Goal: Task Accomplishment & Management: Manage account settings

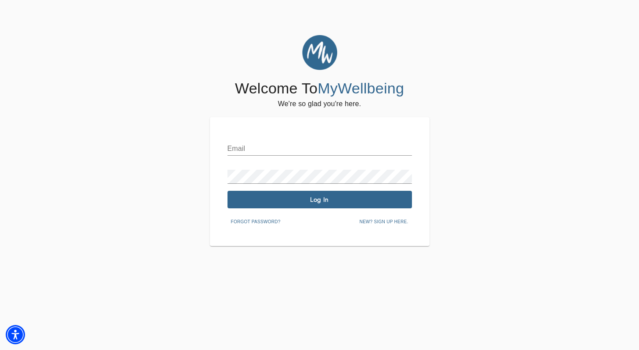
click at [255, 143] on input "text" at bounding box center [319, 149] width 184 height 14
type input "[PERSON_NAME][EMAIL_ADDRESS][DOMAIN_NAME]"
click at [339, 196] on span "Log In" at bounding box center [319, 200] width 177 height 8
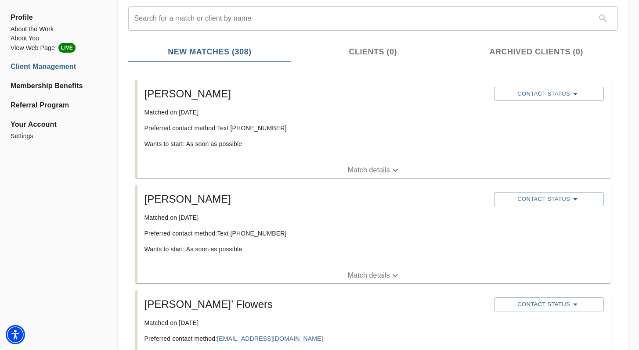
scroll to position [102, 0]
click at [324, 272] on span "Match details" at bounding box center [373, 276] width 473 height 11
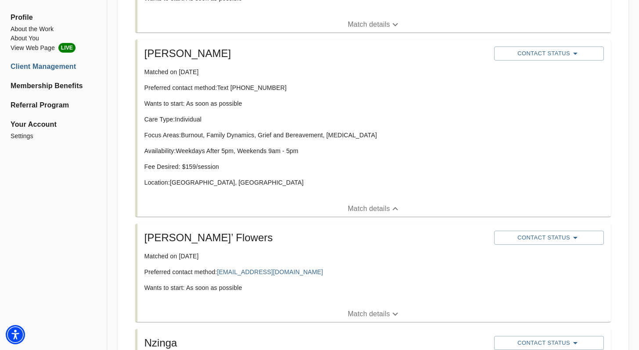
scroll to position [300, 0]
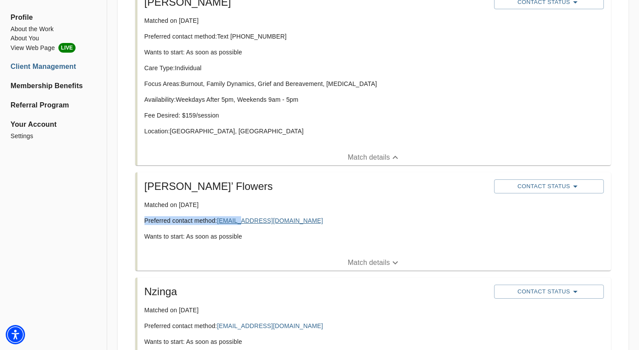
drag, startPoint x: 307, startPoint y: 215, endPoint x: 260, endPoint y: 231, distance: 49.6
click at [248, 220] on div "[PERSON_NAME]’ Flowers Matched on [DATE] Preferred contact method: [EMAIL_ADDRE…" at bounding box center [316, 214] width 350 height 76
click at [286, 249] on div "[PERSON_NAME]’ Flowers Matched on [DATE] Preferred contact method: [EMAIL_ADDRE…" at bounding box center [316, 214] width 350 height 76
click at [305, 265] on span "Match details" at bounding box center [373, 263] width 473 height 11
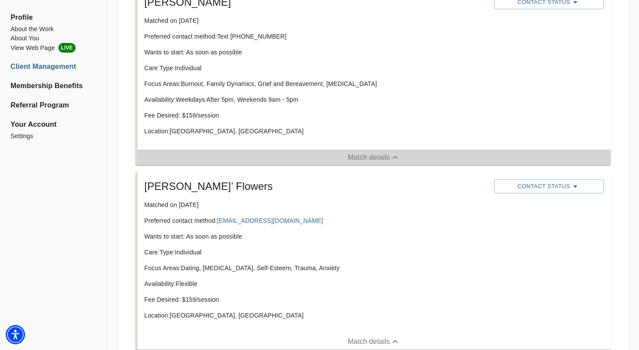
click at [405, 157] on span "Match details" at bounding box center [373, 157] width 473 height 11
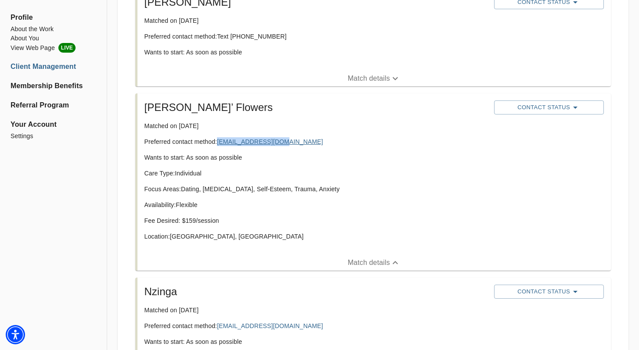
drag, startPoint x: 299, startPoint y: 137, endPoint x: 220, endPoint y: 143, distance: 78.4
click at [220, 143] on p "Preferred contact method: [EMAIL_ADDRESS][DOMAIN_NAME]" at bounding box center [315, 141] width 343 height 9
copy link "[EMAIL_ADDRESS][DOMAIN_NAME]"
click at [547, 102] on span "Contact Status" at bounding box center [548, 107] width 101 height 11
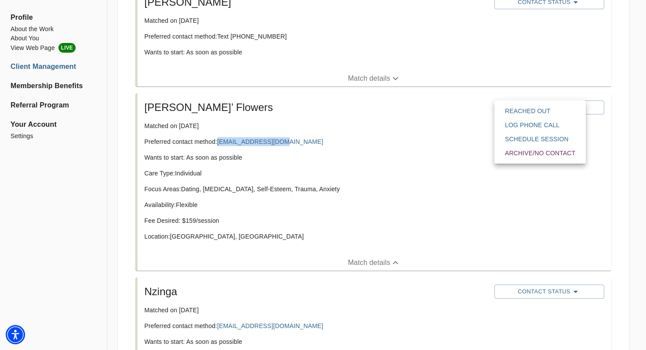
click at [528, 107] on span "Reached Out" at bounding box center [540, 111] width 70 height 9
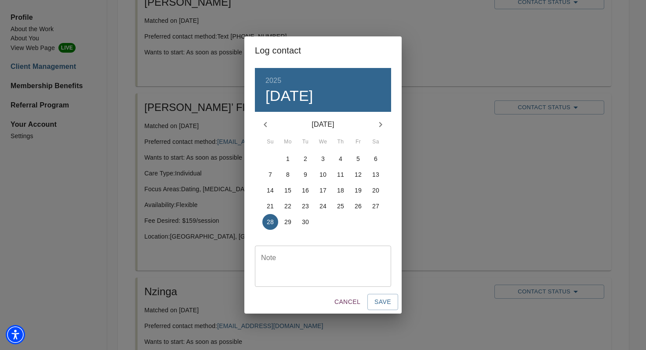
click at [280, 265] on textarea at bounding box center [323, 266] width 124 height 25
type textarea "email"
click at [387, 305] on span "Save" at bounding box center [382, 302] width 17 height 11
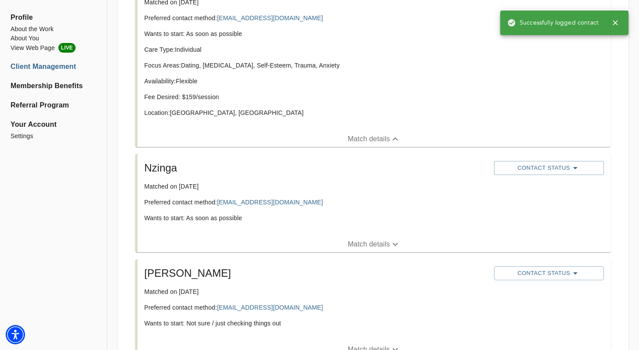
scroll to position [498, 0]
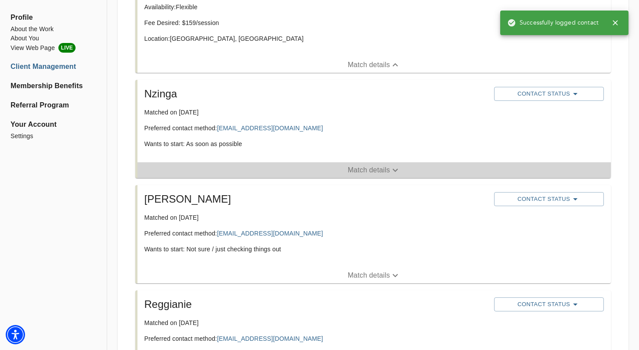
click at [232, 172] on span "Match details" at bounding box center [373, 170] width 473 height 11
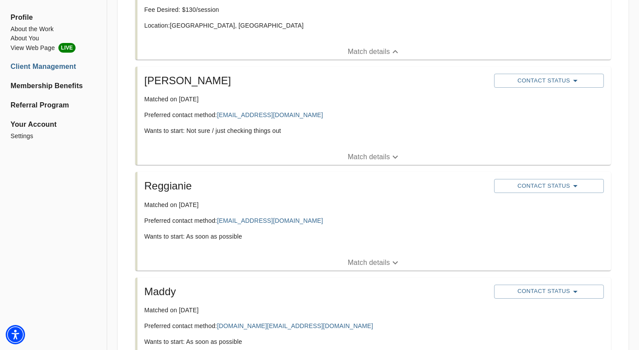
scroll to position [732, 0]
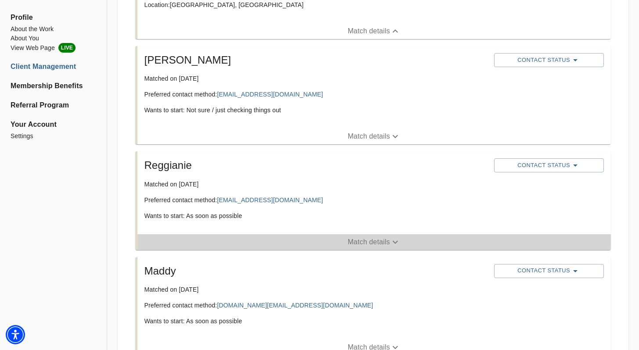
click at [296, 239] on span "Match details" at bounding box center [373, 242] width 473 height 11
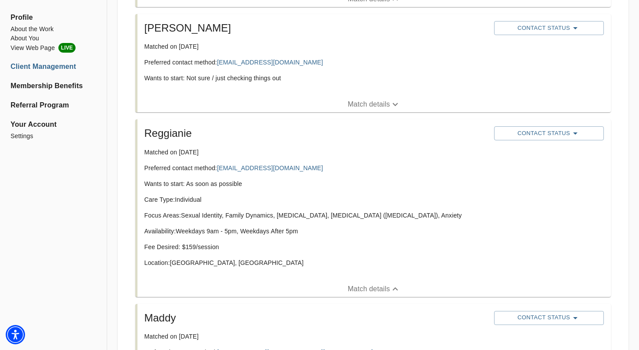
scroll to position [773, 0]
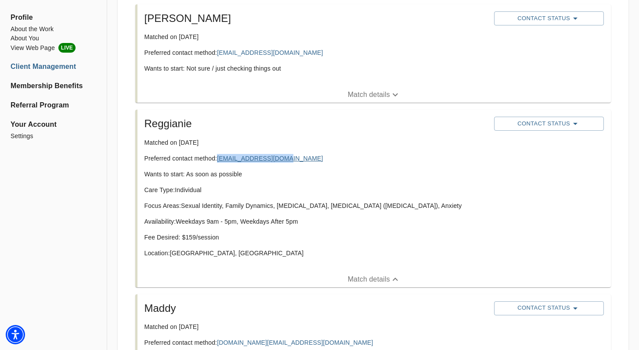
drag, startPoint x: 296, startPoint y: 155, endPoint x: 219, endPoint y: 161, distance: 77.5
click at [219, 161] on p "Preferred contact method: [EMAIL_ADDRESS][DOMAIN_NAME]" at bounding box center [315, 158] width 343 height 9
copy link "[EMAIL_ADDRESS][DOMAIN_NAME]"
click at [567, 119] on span "Contact Status" at bounding box center [548, 124] width 101 height 11
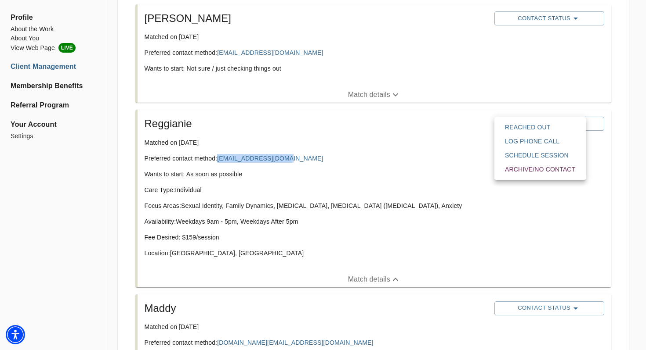
click at [567, 124] on span "Reached Out" at bounding box center [540, 127] width 70 height 9
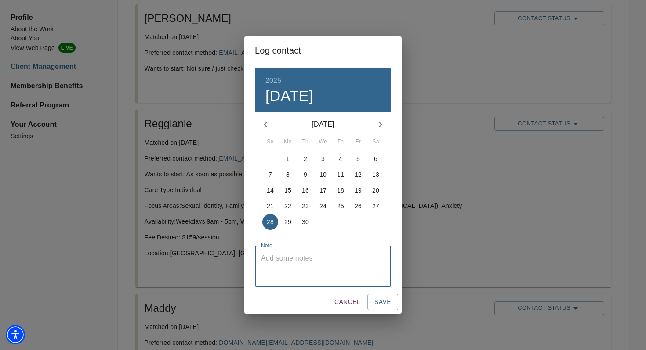
click at [292, 265] on textarea at bounding box center [323, 266] width 124 height 25
type textarea "email"
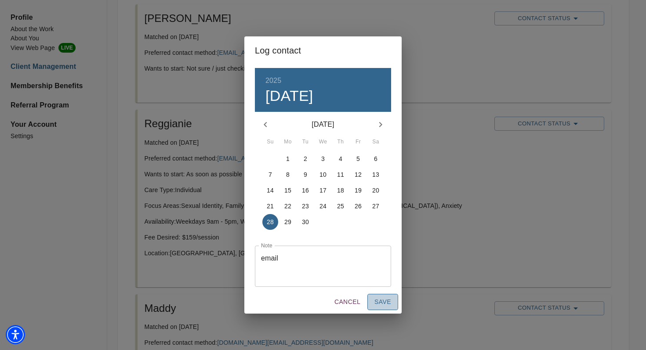
click at [379, 303] on span "Save" at bounding box center [382, 302] width 17 height 11
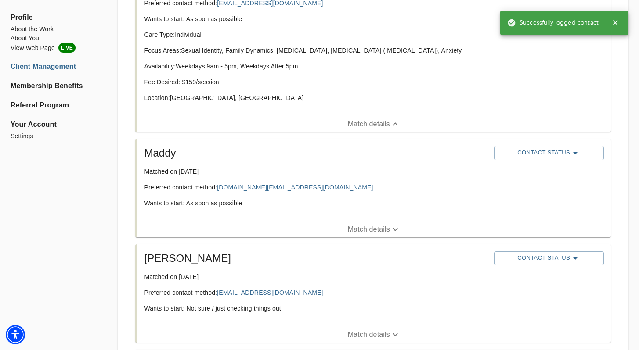
scroll to position [969, 0]
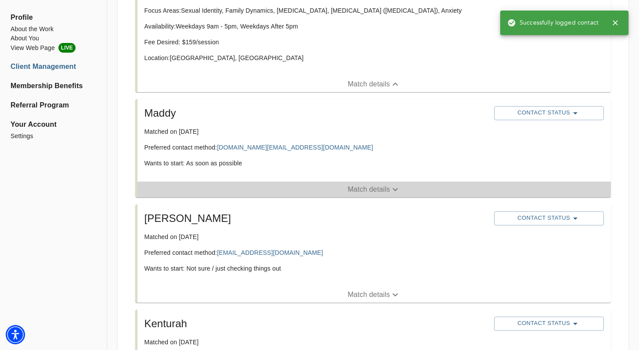
click at [242, 189] on span "Match details" at bounding box center [373, 189] width 473 height 11
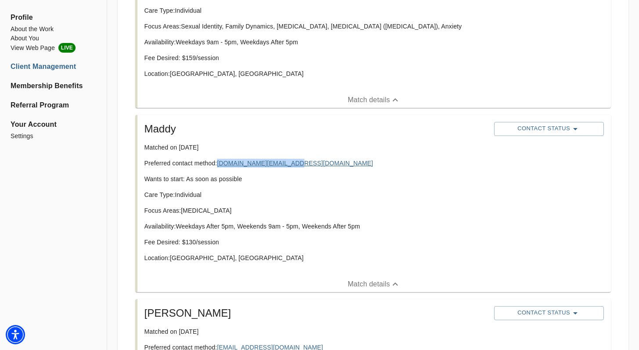
drag, startPoint x: 318, startPoint y: 160, endPoint x: 220, endPoint y: 161, distance: 98.8
click at [217, 161] on p "Preferred contact method: [DOMAIN_NAME][EMAIL_ADDRESS][DOMAIN_NAME]" at bounding box center [315, 163] width 343 height 9
copy p "[DOMAIN_NAME][EMAIL_ADDRESS][DOMAIN_NAME]"
click at [576, 132] on icon "button" at bounding box center [575, 129] width 11 height 11
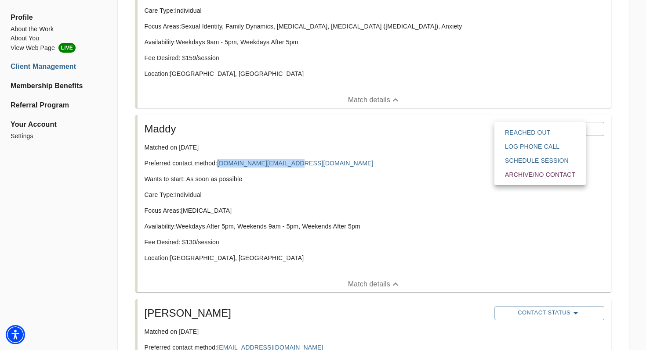
click at [555, 131] on span "Reached Out" at bounding box center [540, 132] width 70 height 9
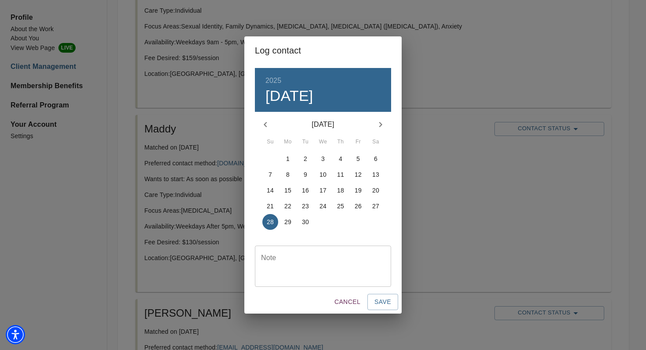
click at [339, 273] on textarea at bounding box center [323, 266] width 124 height 25
type textarea "email"
click at [387, 308] on button "Save" at bounding box center [382, 302] width 31 height 16
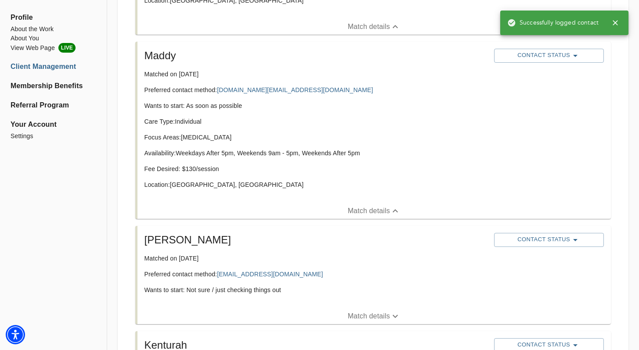
scroll to position [1164, 0]
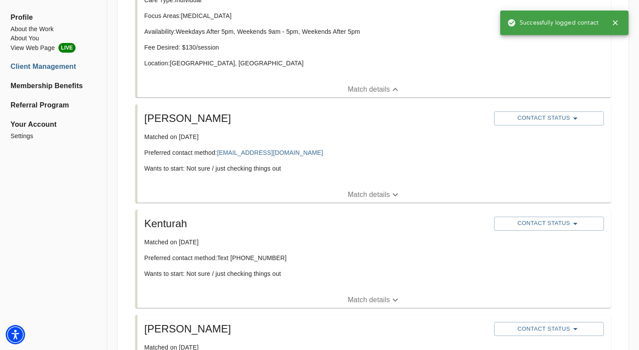
click at [257, 195] on div "[PERSON_NAME] Matched on [DATE] Preferred contact method: [EMAIL_ADDRESS][DOMAI…" at bounding box center [373, 154] width 476 height 98
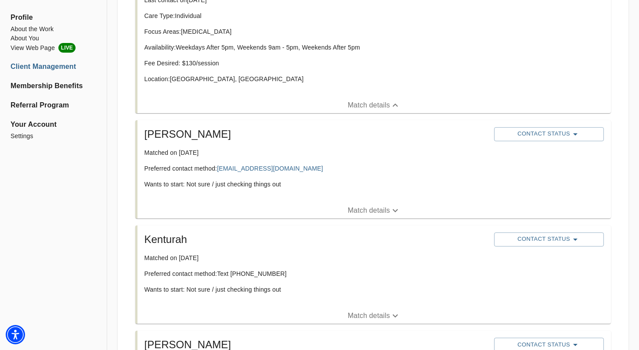
drag, startPoint x: 283, startPoint y: 191, endPoint x: 295, endPoint y: 209, distance: 22.2
click at [283, 191] on div "[PERSON_NAME] Matched on [DATE] Preferred contact method: [EMAIL_ADDRESS][DOMAI…" at bounding box center [316, 162] width 350 height 76
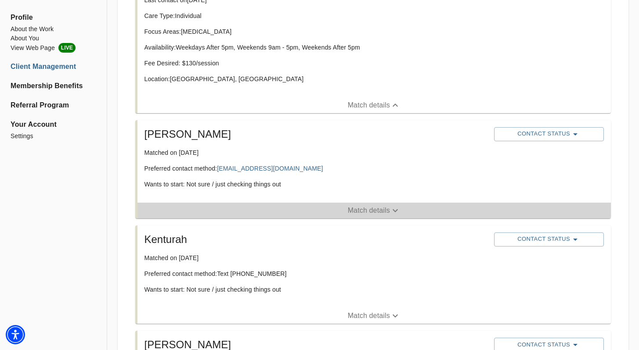
click at [296, 209] on span "Match details" at bounding box center [373, 211] width 473 height 11
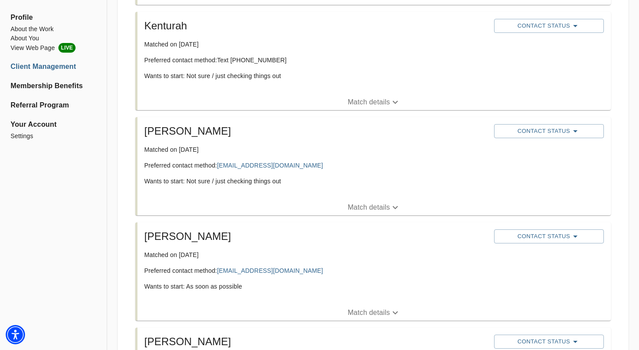
scroll to position [1461, 0]
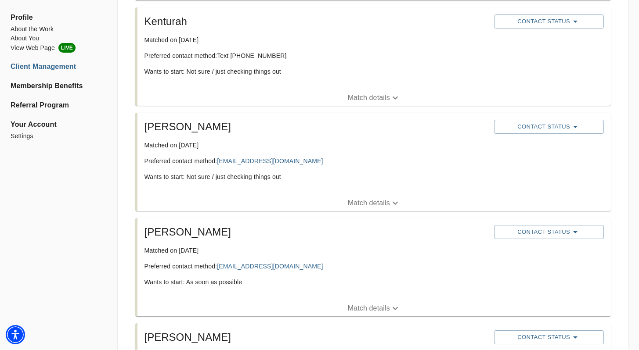
click at [311, 203] on span "Match details" at bounding box center [373, 203] width 473 height 11
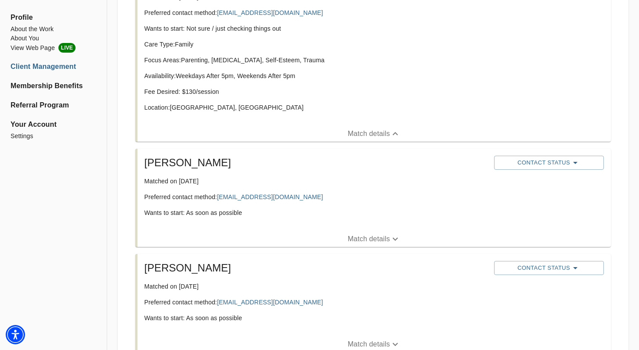
scroll to position [1625, 0]
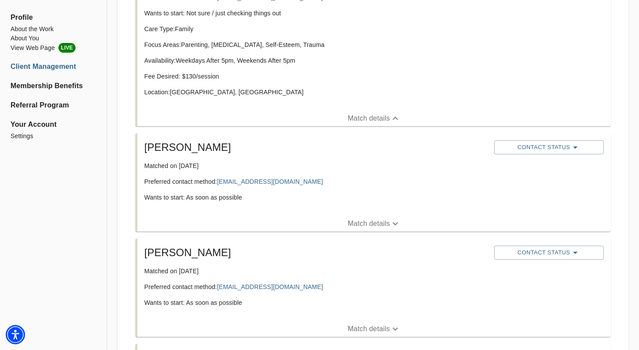
click at [340, 217] on button "Match details" at bounding box center [373, 224] width 473 height 16
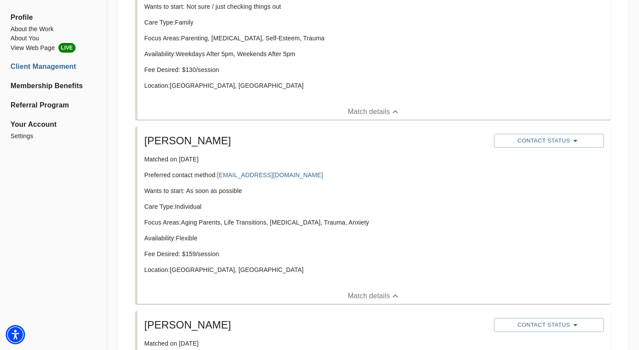
scroll to position [1409, 0]
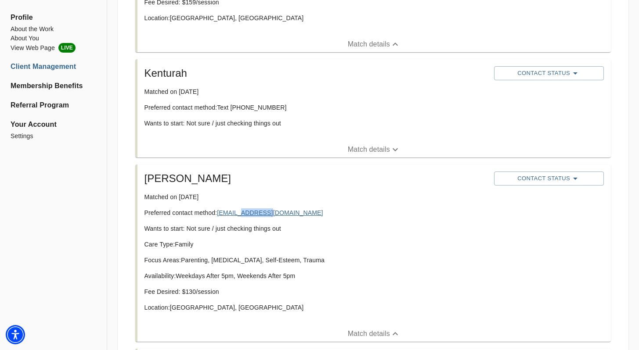
drag, startPoint x: 285, startPoint y: 211, endPoint x: 244, endPoint y: 216, distance: 42.1
click at [244, 216] on p "Preferred contact method: [EMAIL_ADDRESS][DOMAIN_NAME]" at bounding box center [315, 213] width 343 height 9
click at [361, 224] on p "Wants to start: Not sure / just checking things out" at bounding box center [315, 228] width 343 height 9
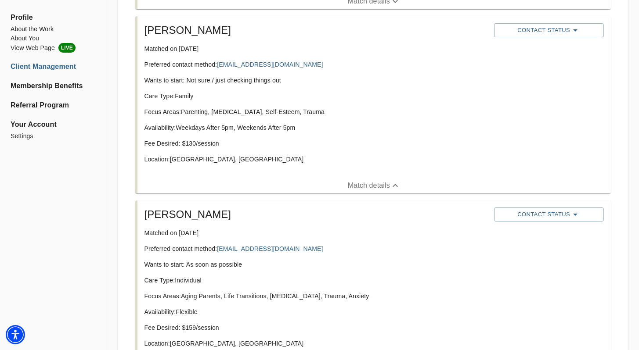
scroll to position [1715, 0]
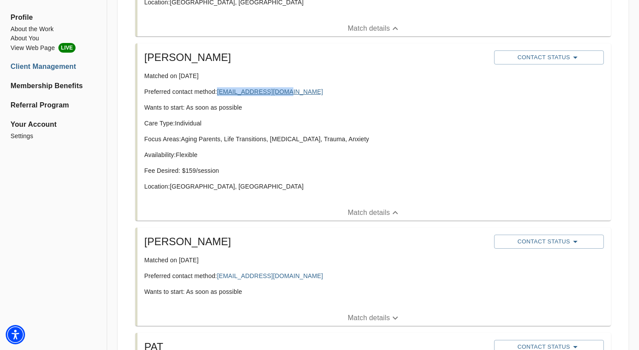
drag, startPoint x: 303, startPoint y: 93, endPoint x: 220, endPoint y: 91, distance: 83.0
click at [220, 91] on p "Preferred contact method: [EMAIL_ADDRESS][DOMAIN_NAME]" at bounding box center [315, 91] width 343 height 9
copy link "[EMAIL_ADDRESS][DOMAIN_NAME]"
click at [585, 64] on button "Contact Status" at bounding box center [549, 58] width 110 height 14
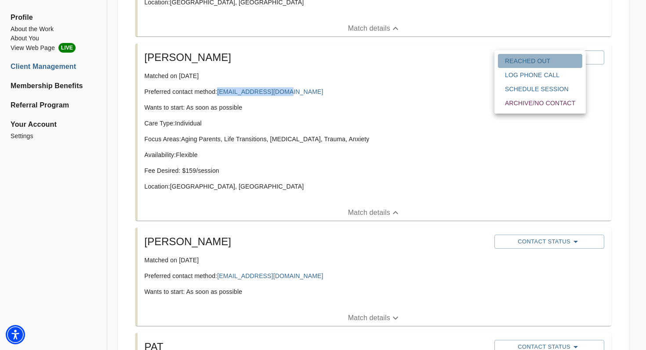
click at [559, 62] on span "Reached Out" at bounding box center [540, 61] width 70 height 9
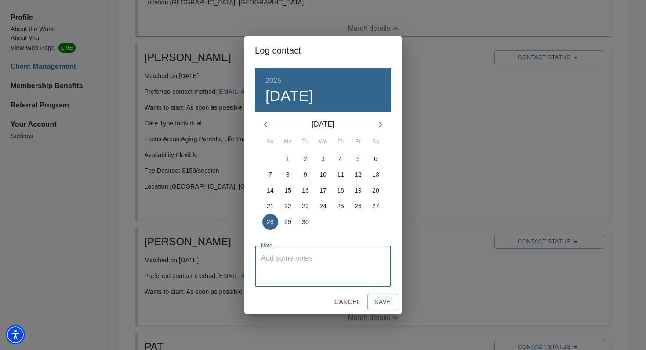
click at [321, 259] on textarea at bounding box center [323, 266] width 124 height 25
type textarea "email"
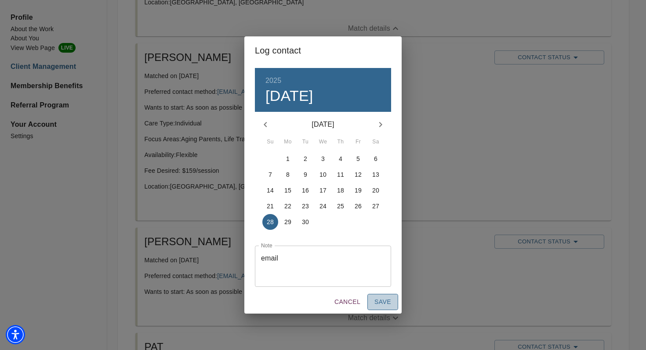
click at [387, 303] on span "Save" at bounding box center [382, 302] width 17 height 11
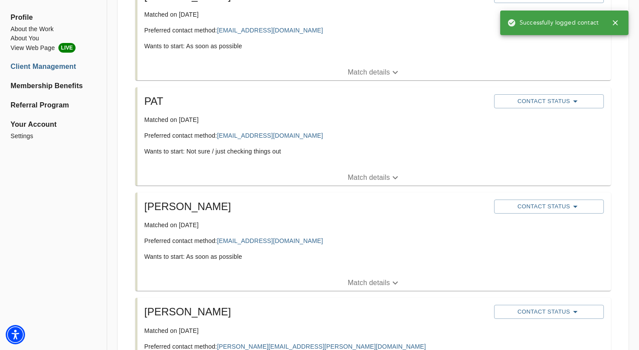
scroll to position [2017, 0]
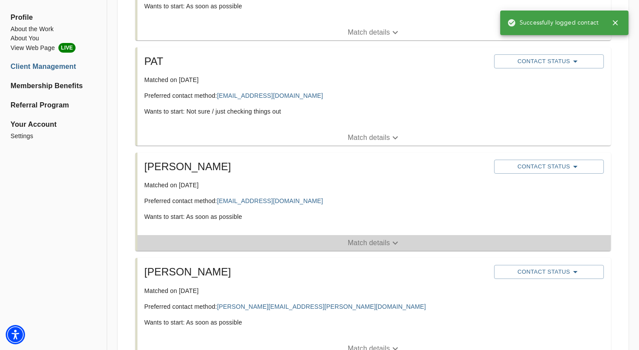
click at [289, 240] on span "Match details" at bounding box center [373, 243] width 473 height 11
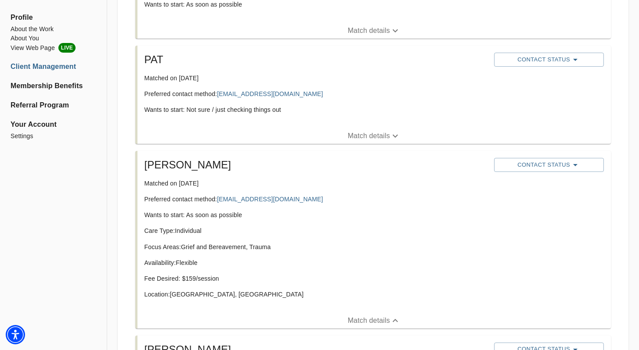
scroll to position [2019, 0]
drag, startPoint x: 310, startPoint y: 195, endPoint x: 220, endPoint y: 203, distance: 90.0
click at [220, 203] on p "Preferred contact method: [EMAIL_ADDRESS][DOMAIN_NAME]" at bounding box center [315, 199] width 343 height 9
copy link "[EMAIL_ADDRESS][DOMAIN_NAME]"
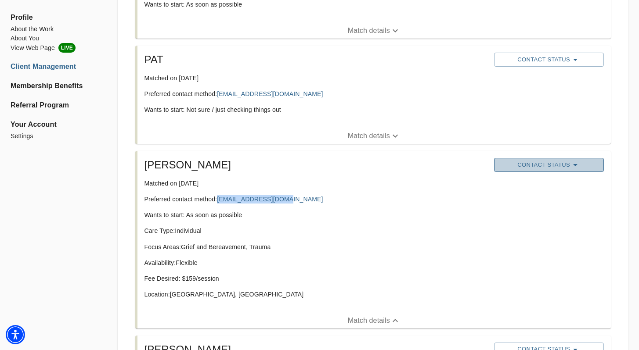
click at [554, 169] on span "Contact Status" at bounding box center [548, 165] width 101 height 11
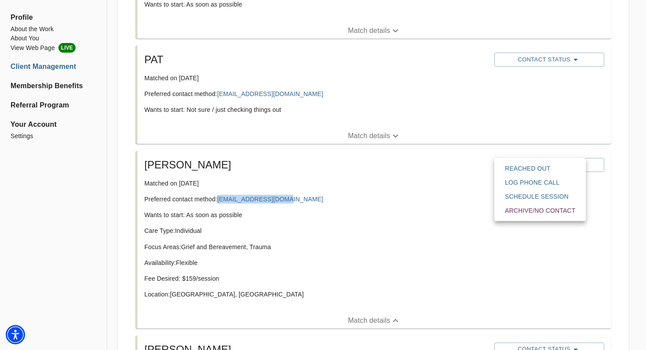
click at [554, 169] on span "Reached Out" at bounding box center [540, 168] width 70 height 9
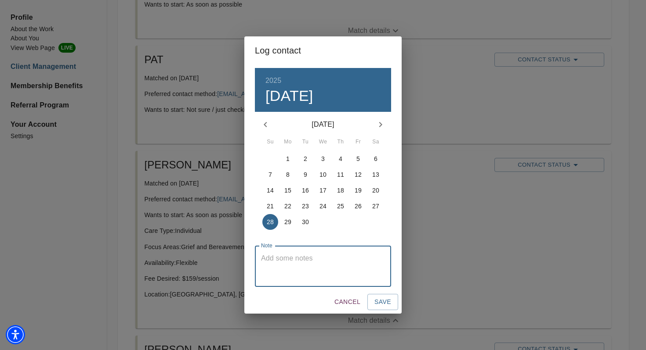
click at [299, 252] on div "Note" at bounding box center [323, 266] width 136 height 41
type textarea "email"
drag, startPoint x: 387, startPoint y: 305, endPoint x: 385, endPoint y: 295, distance: 10.9
click at [387, 305] on span "Save" at bounding box center [382, 302] width 17 height 11
